Goal: Navigation & Orientation: Find specific page/section

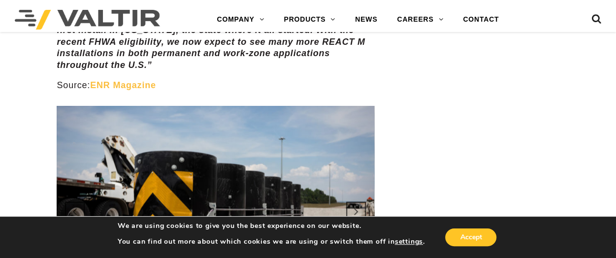
scroll to position [1083, 0]
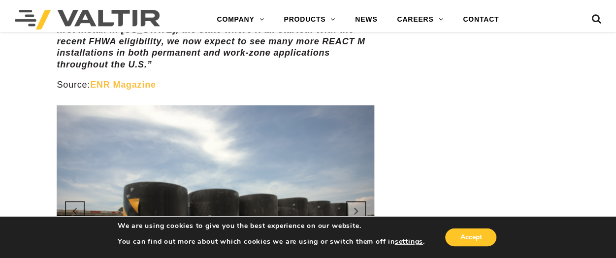
drag, startPoint x: 174, startPoint y: 95, endPoint x: 330, endPoint y: 116, distance: 156.9
click at [330, 116] on img at bounding box center [215, 210] width 317 height 211
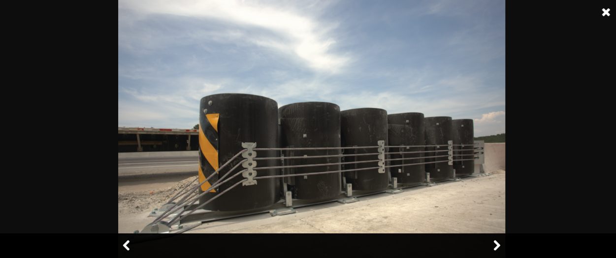
scroll to position [1181, 0]
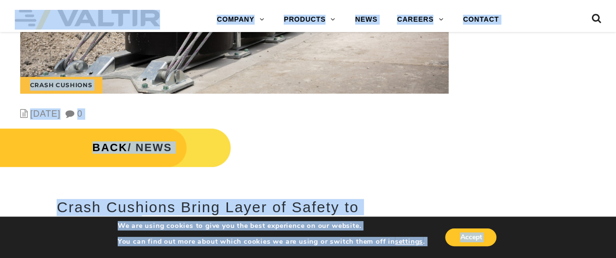
scroll to position [295, 0]
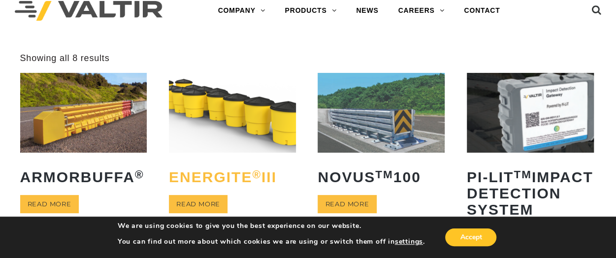
scroll to position [65, 0]
